Goal: Book appointment/travel/reservation

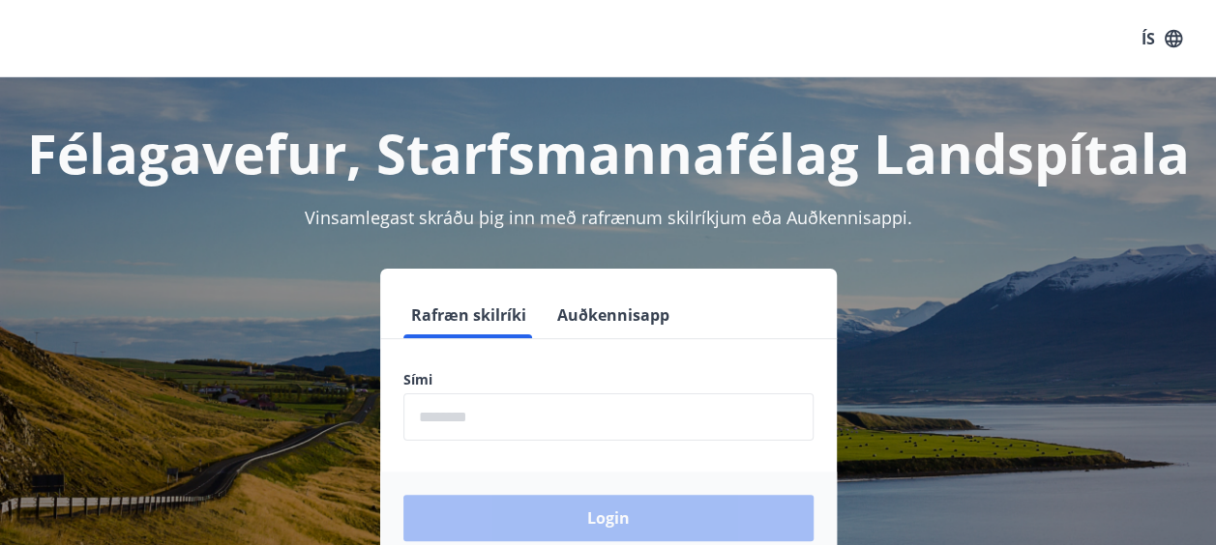
click at [503, 427] on input "phone" at bounding box center [608, 417] width 410 height 47
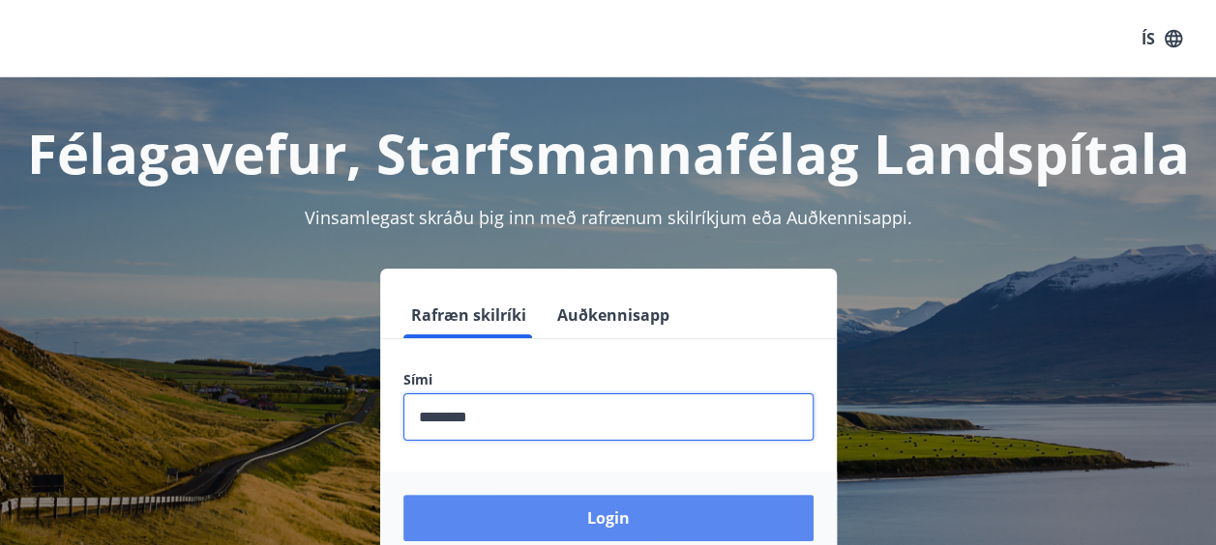
type input "********"
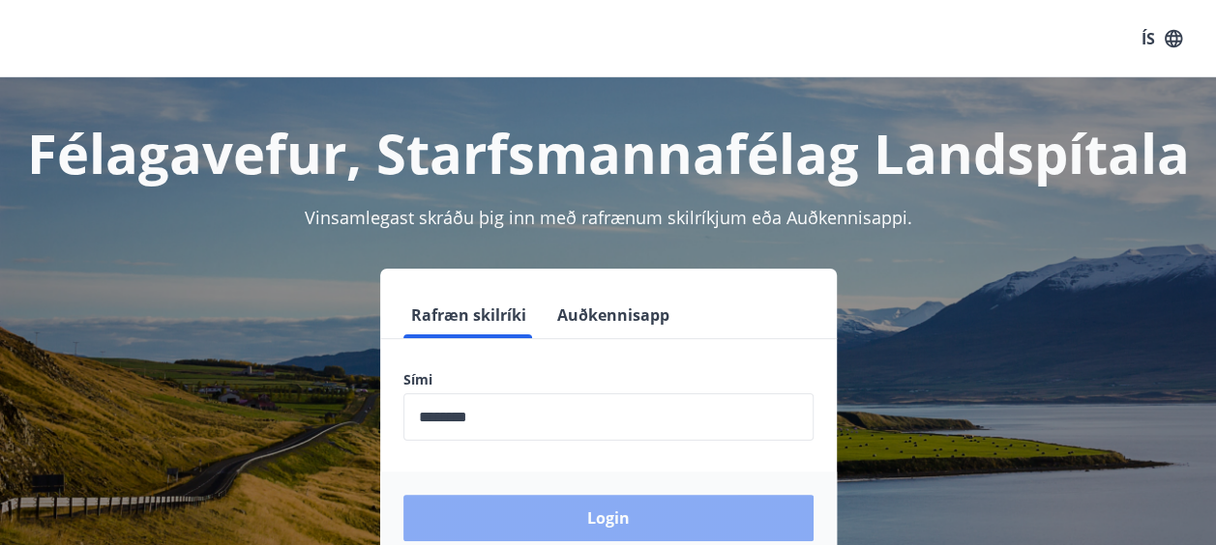
click at [483, 503] on button "Login" at bounding box center [608, 518] width 410 height 46
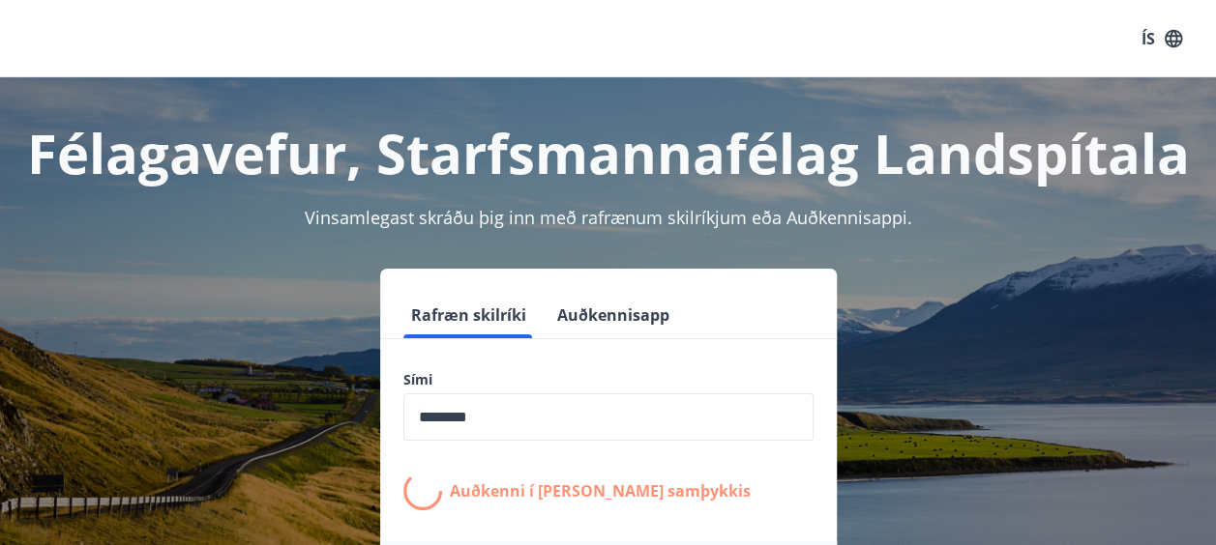
scroll to position [176, 0]
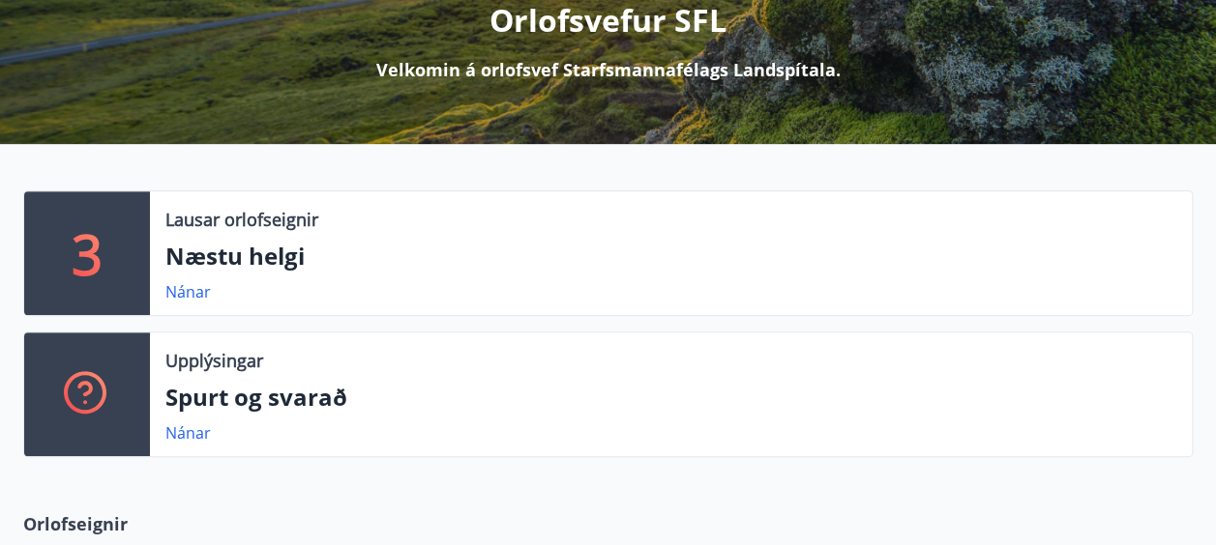
scroll to position [236, 0]
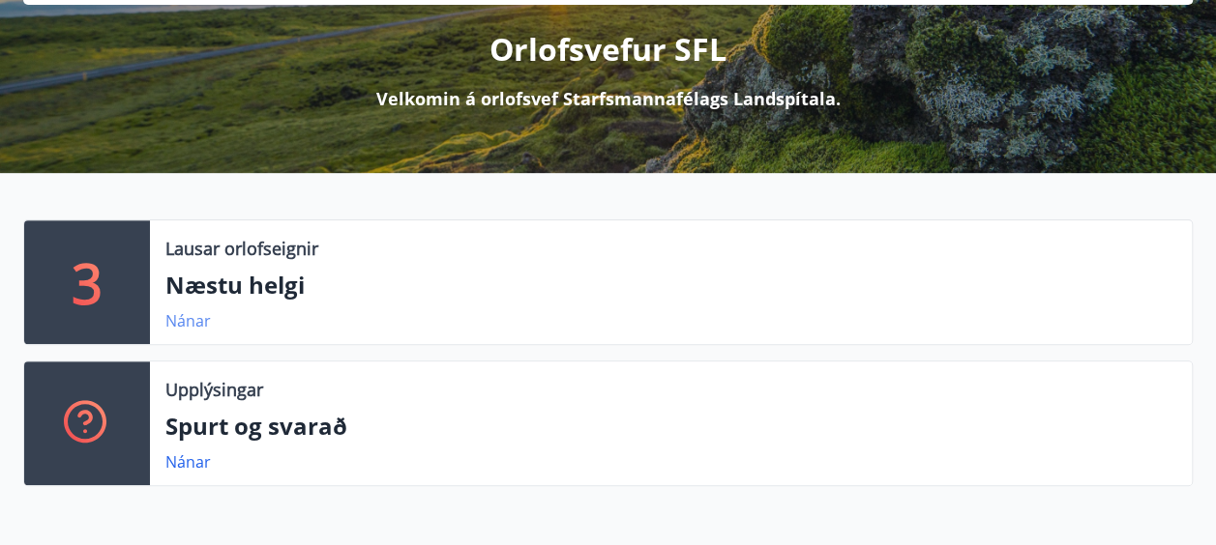
click at [197, 315] on link "Nánar" at bounding box center [187, 320] width 45 height 21
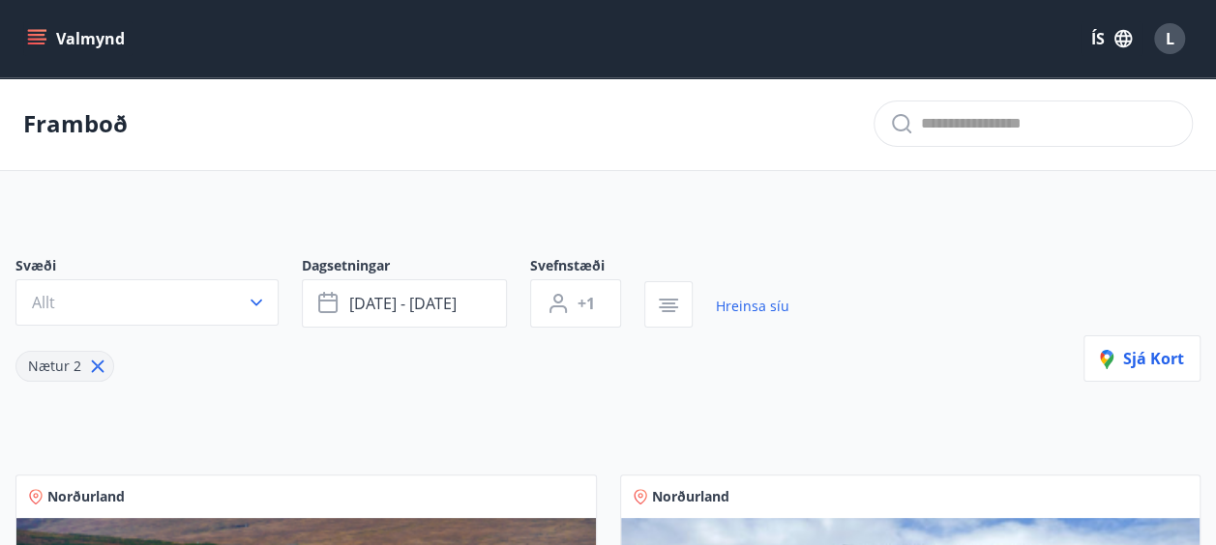
click at [93, 362] on icon at bounding box center [98, 367] width 13 height 13
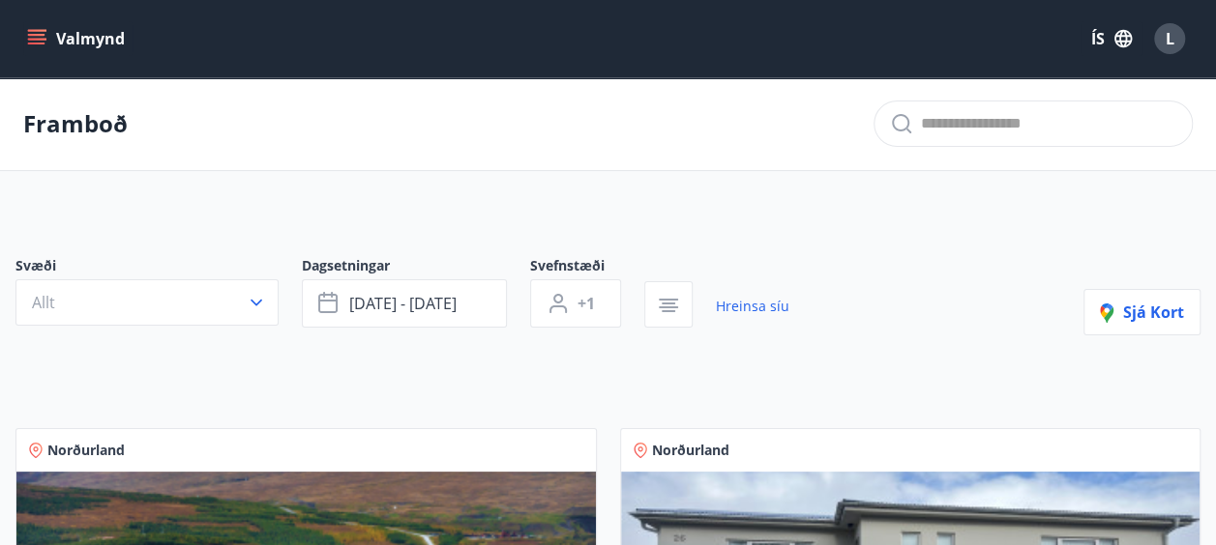
type input "*"
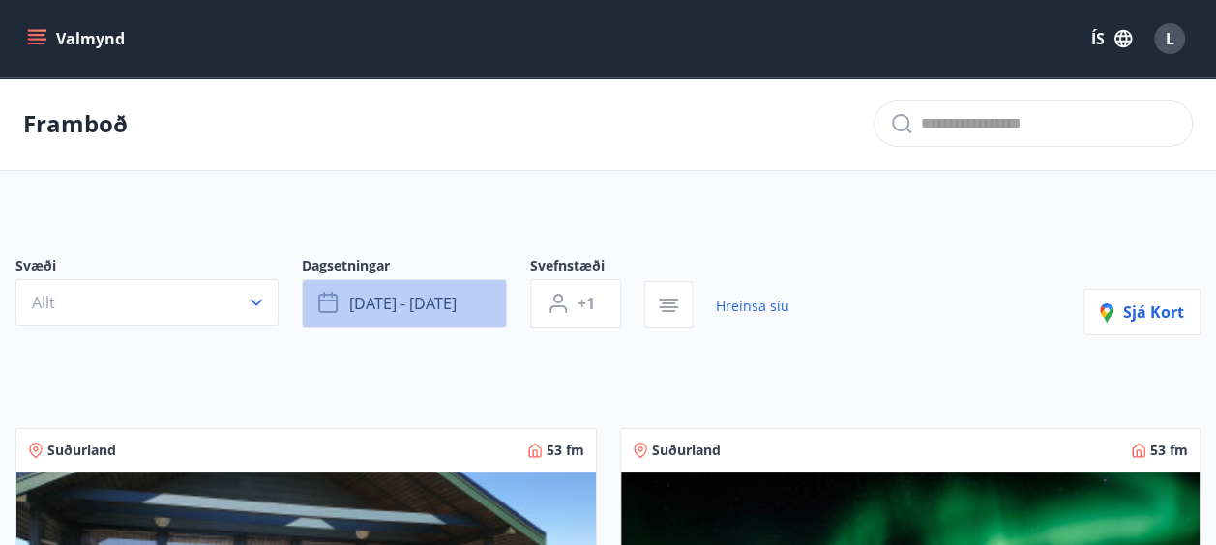
click at [400, 296] on span "[DATE] - [DATE]" at bounding box center [402, 303] width 107 height 21
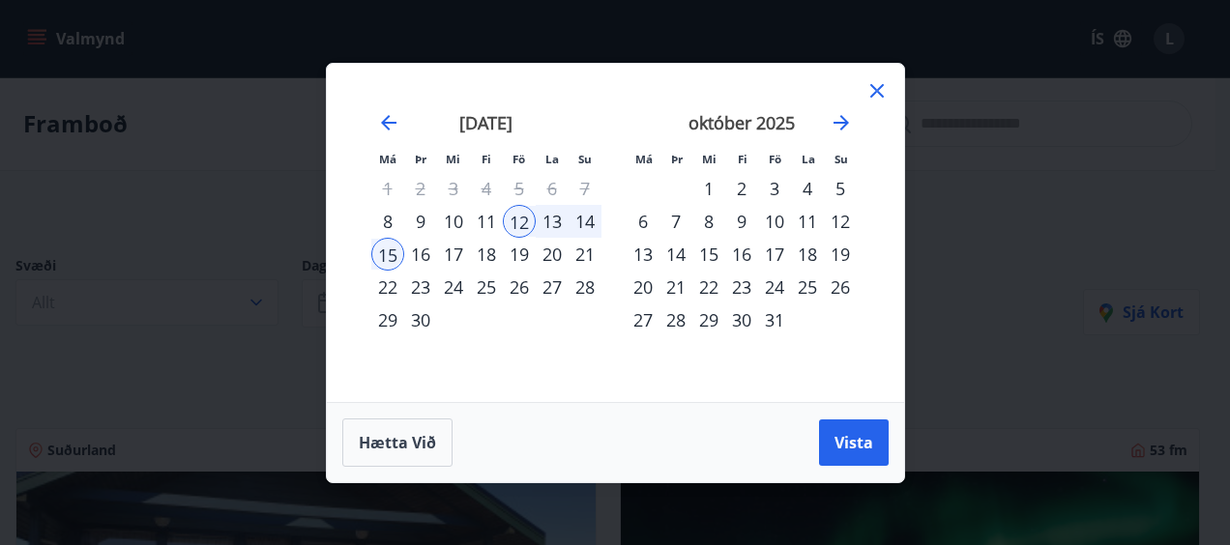
click at [756, 236] on div "9" at bounding box center [741, 221] width 33 height 33
click at [785, 224] on div "10" at bounding box center [774, 221] width 33 height 33
click at [779, 224] on div "10" at bounding box center [774, 221] width 33 height 33
click at [844, 224] on div "12" at bounding box center [840, 221] width 33 height 33
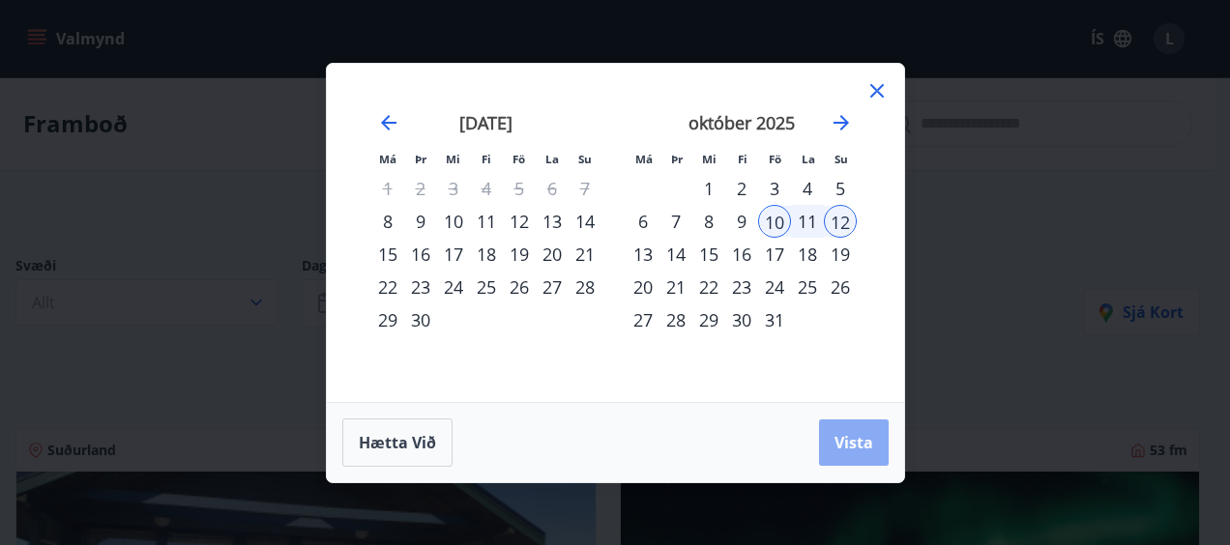
click at [860, 437] on span "Vista" at bounding box center [854, 442] width 39 height 21
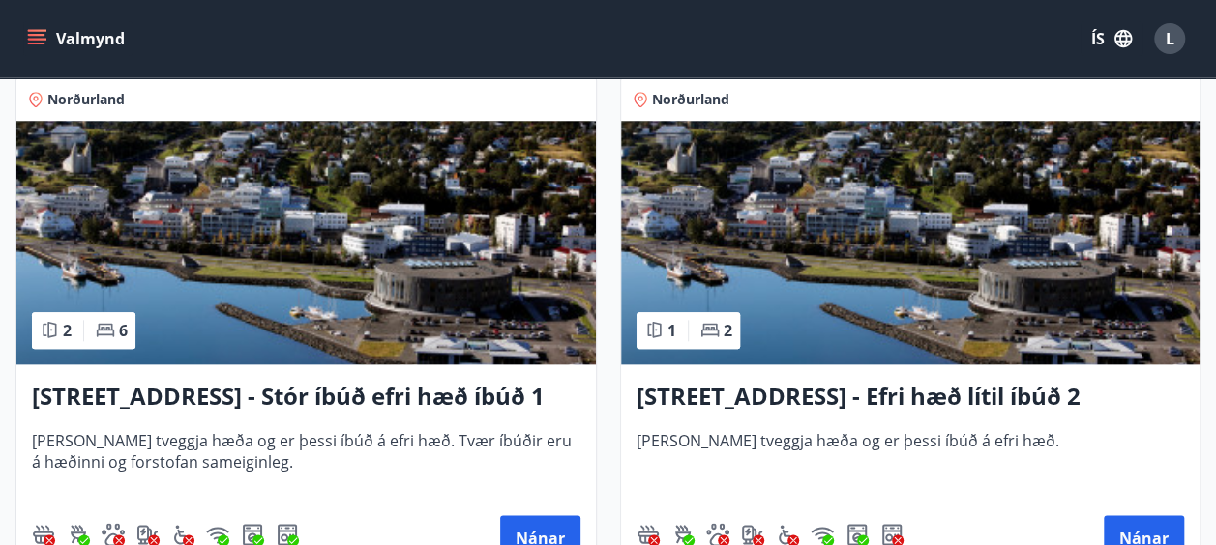
scroll to position [899, 0]
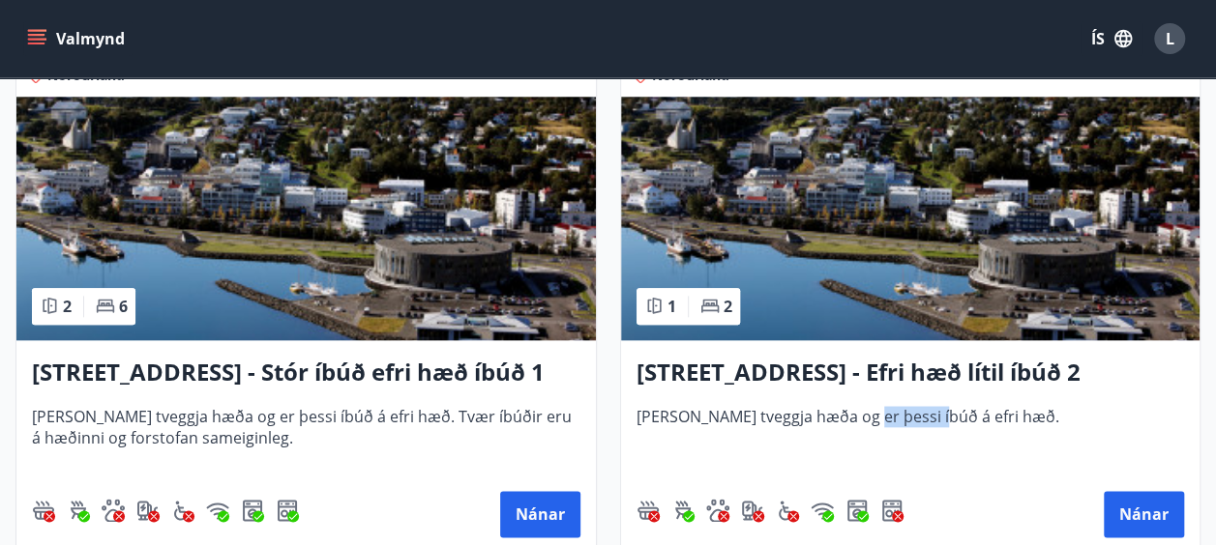
drag, startPoint x: 860, startPoint y: 437, endPoint x: 924, endPoint y: 408, distance: 71.0
click at [924, 408] on span "[PERSON_NAME] tveggja hæða og er þessi íbúð á efri hæð." at bounding box center [910, 438] width 548 height 64
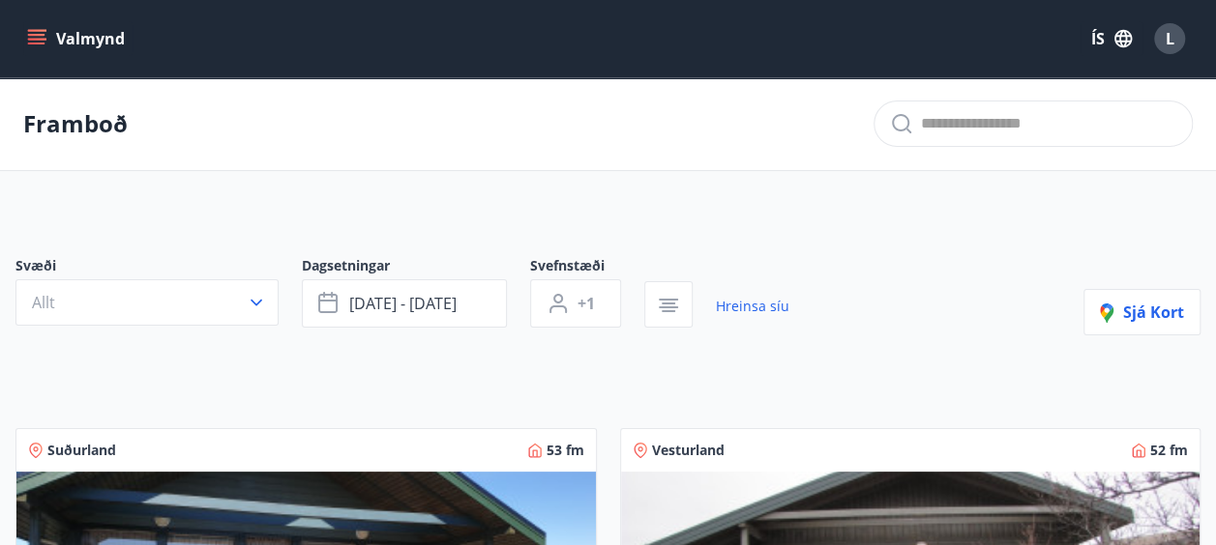
click at [35, 35] on icon "menu" at bounding box center [36, 35] width 17 height 2
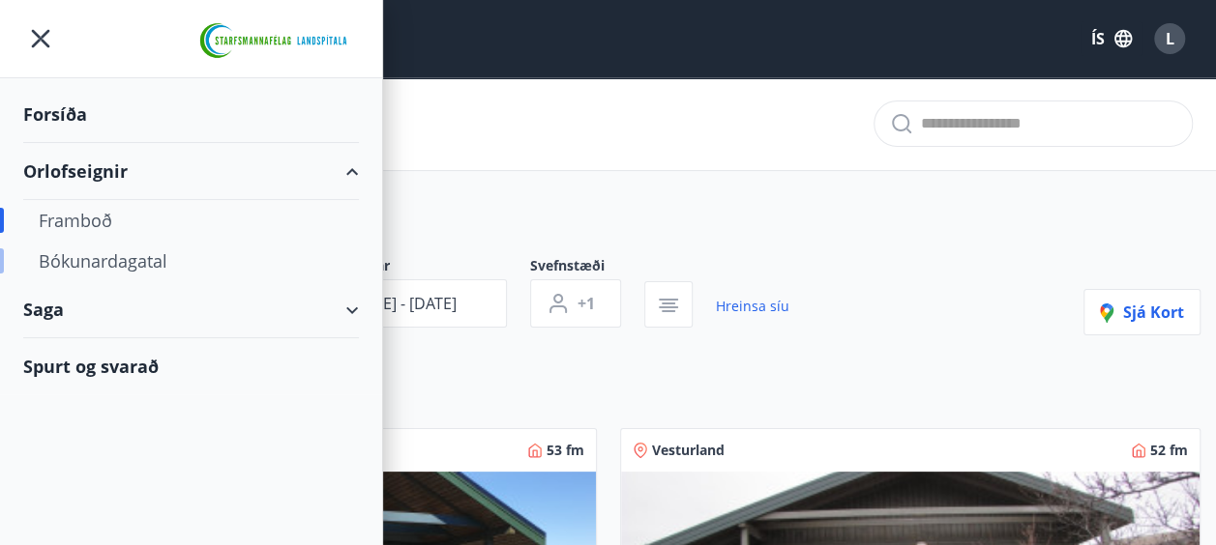
click at [126, 263] on div "Bókunardagatal" at bounding box center [191, 261] width 305 height 41
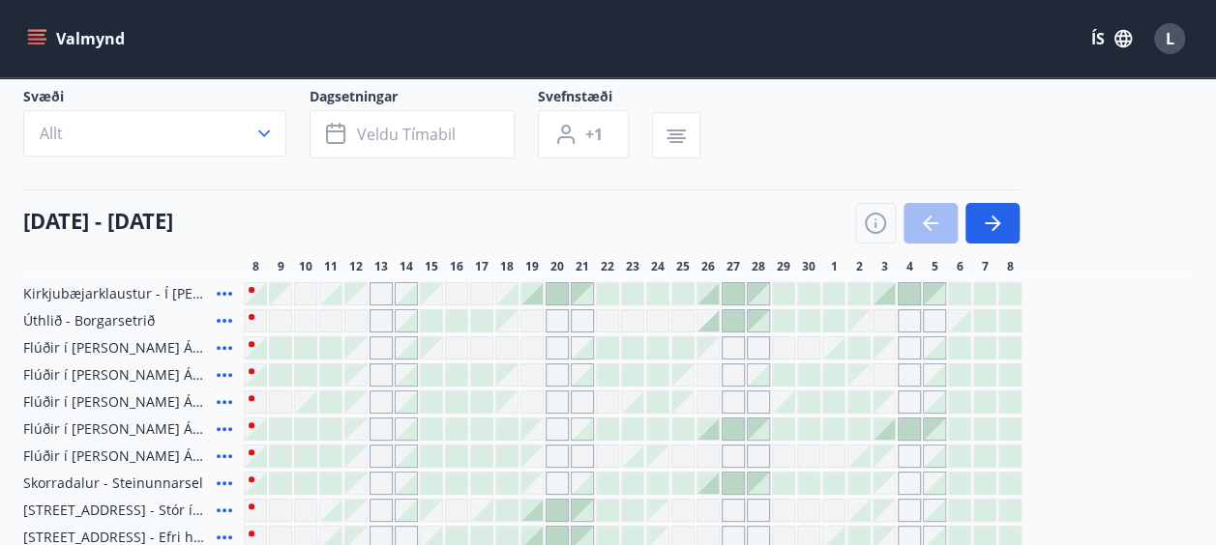
scroll to position [119, 0]
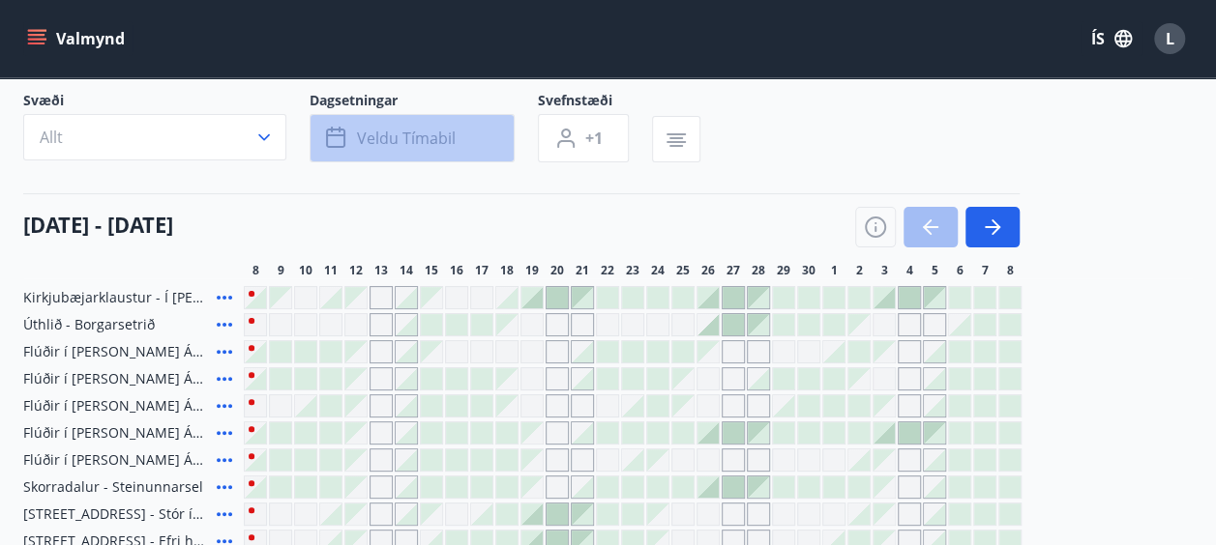
click at [435, 143] on span "Veldu tímabil" at bounding box center [406, 138] width 99 height 21
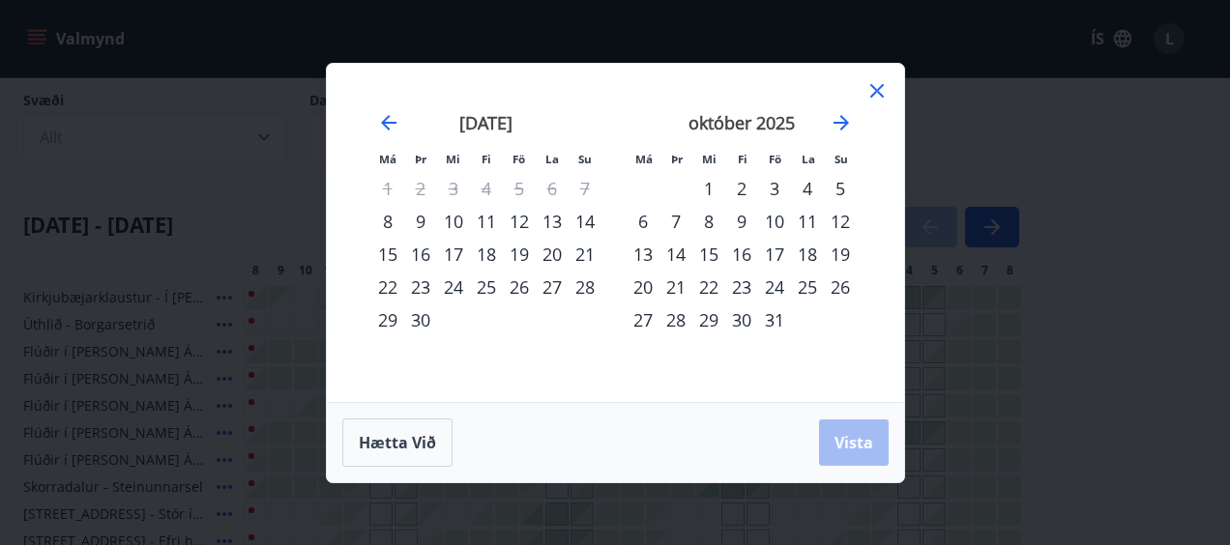
click at [886, 91] on icon at bounding box center [876, 90] width 23 height 23
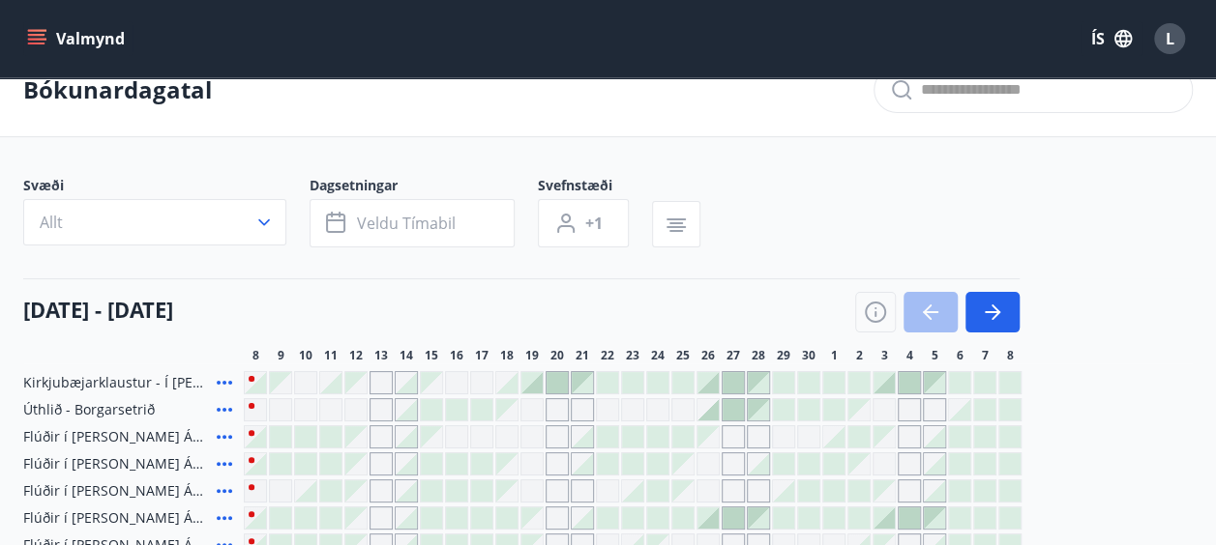
scroll to position [0, 0]
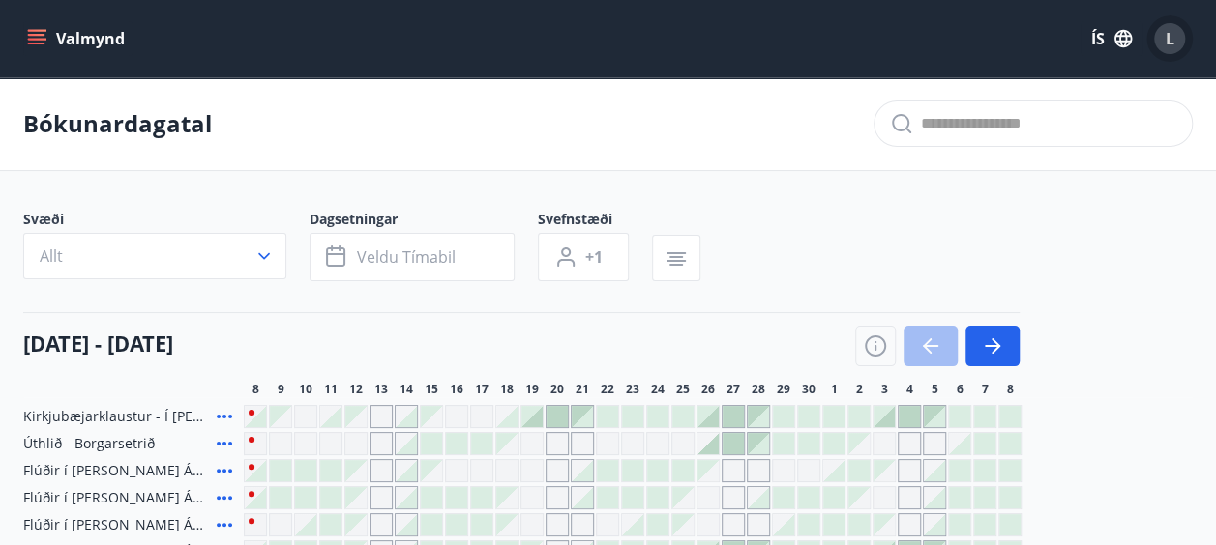
click at [1170, 39] on span "L" at bounding box center [1169, 38] width 9 height 21
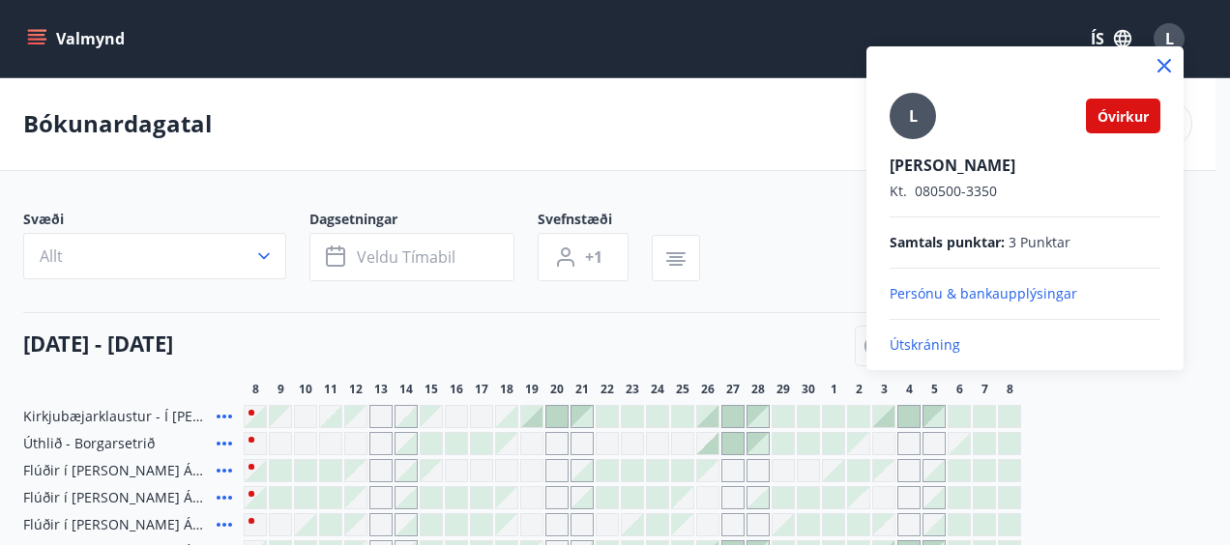
click at [1129, 121] on span "Óvirkur" at bounding box center [1123, 116] width 51 height 18
click at [1162, 67] on icon at bounding box center [1164, 66] width 14 height 14
